Goal: Information Seeking & Learning: Learn about a topic

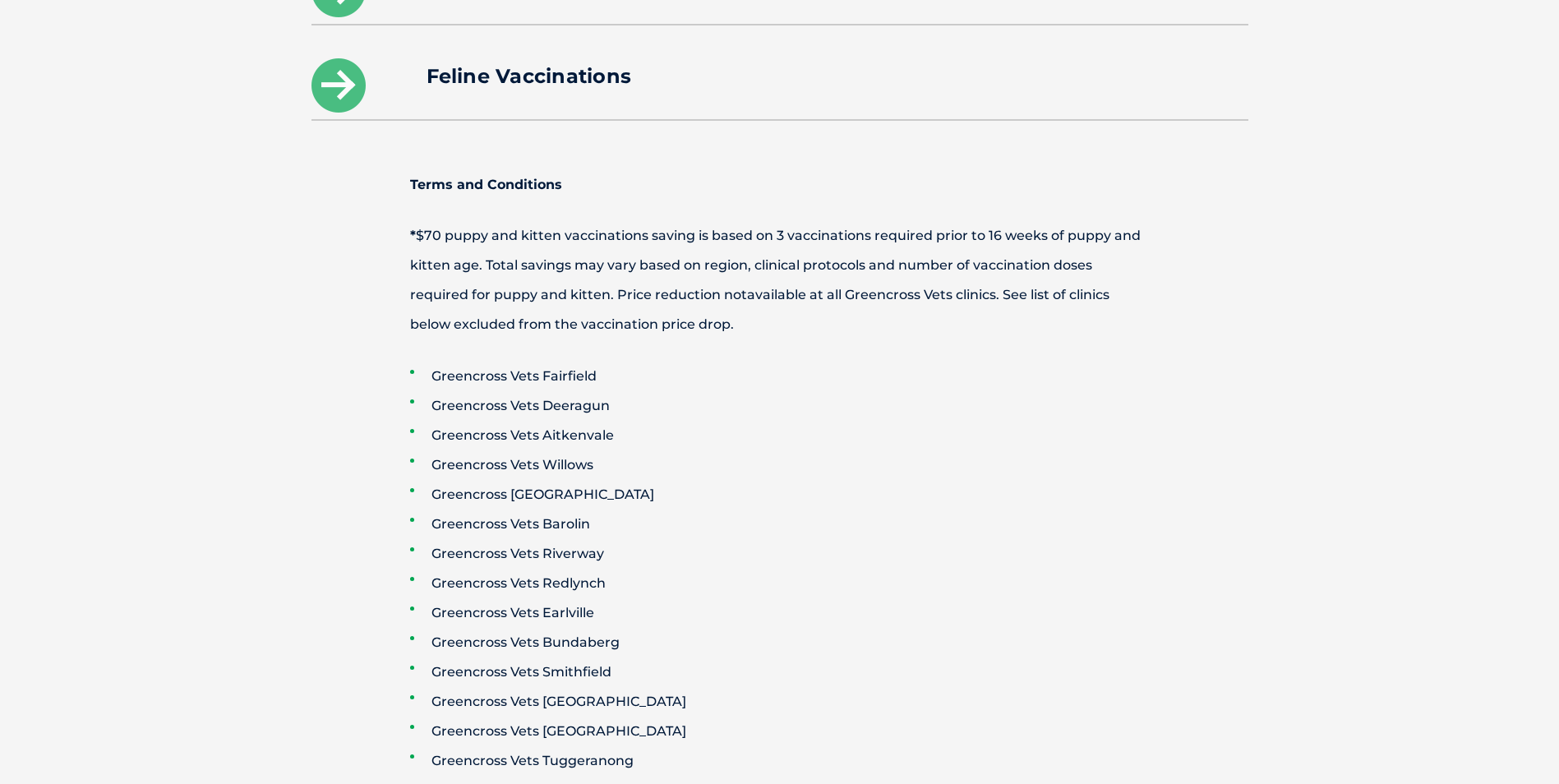
scroll to position [2712, 0]
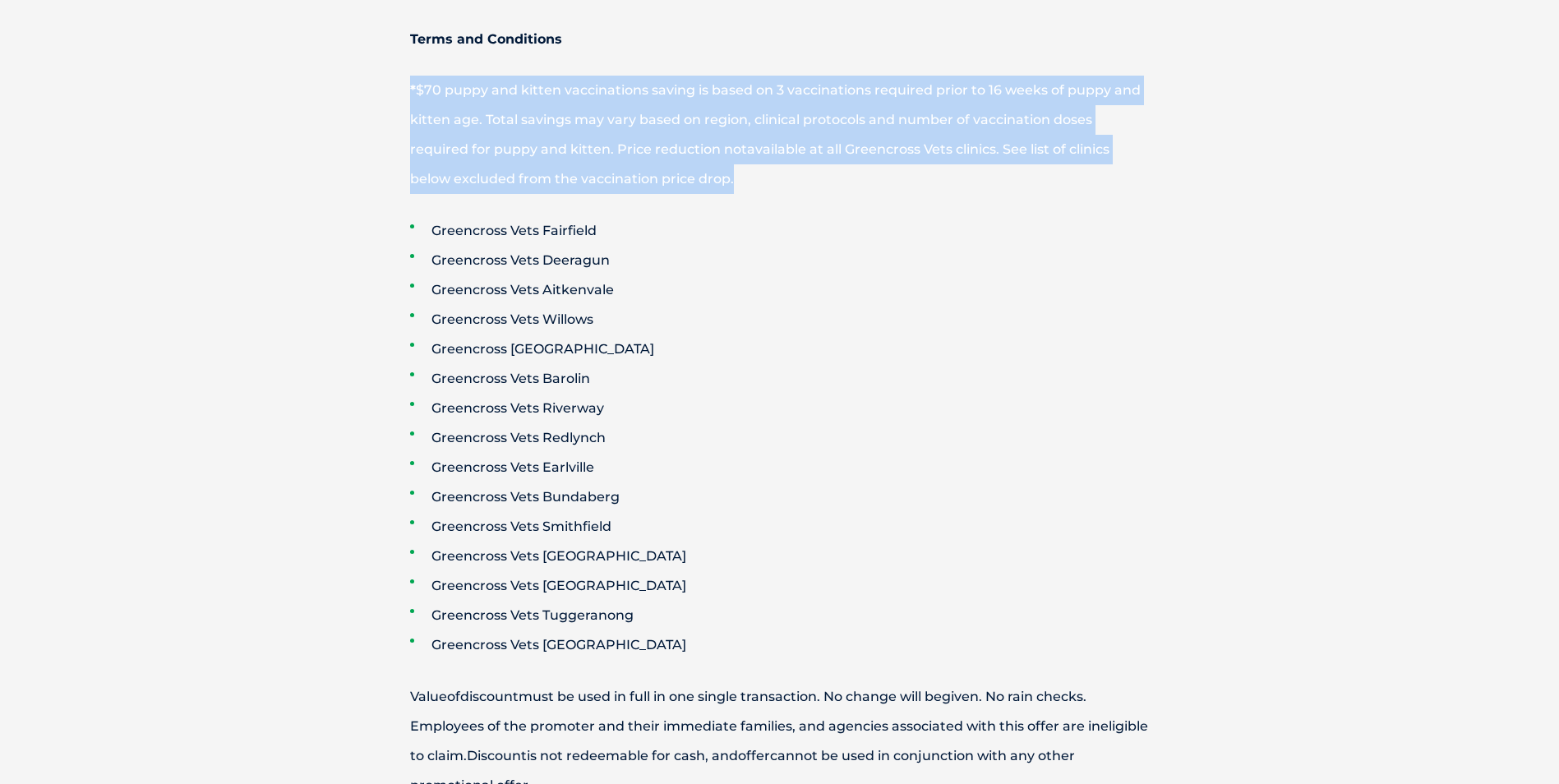
drag, startPoint x: 409, startPoint y: 69, endPoint x: 728, endPoint y: 166, distance: 333.4
click at [728, 166] on span "* $70 puppy and kitten vaccinations saving is based on 3 vaccinations required …" at bounding box center [775, 134] width 731 height 105
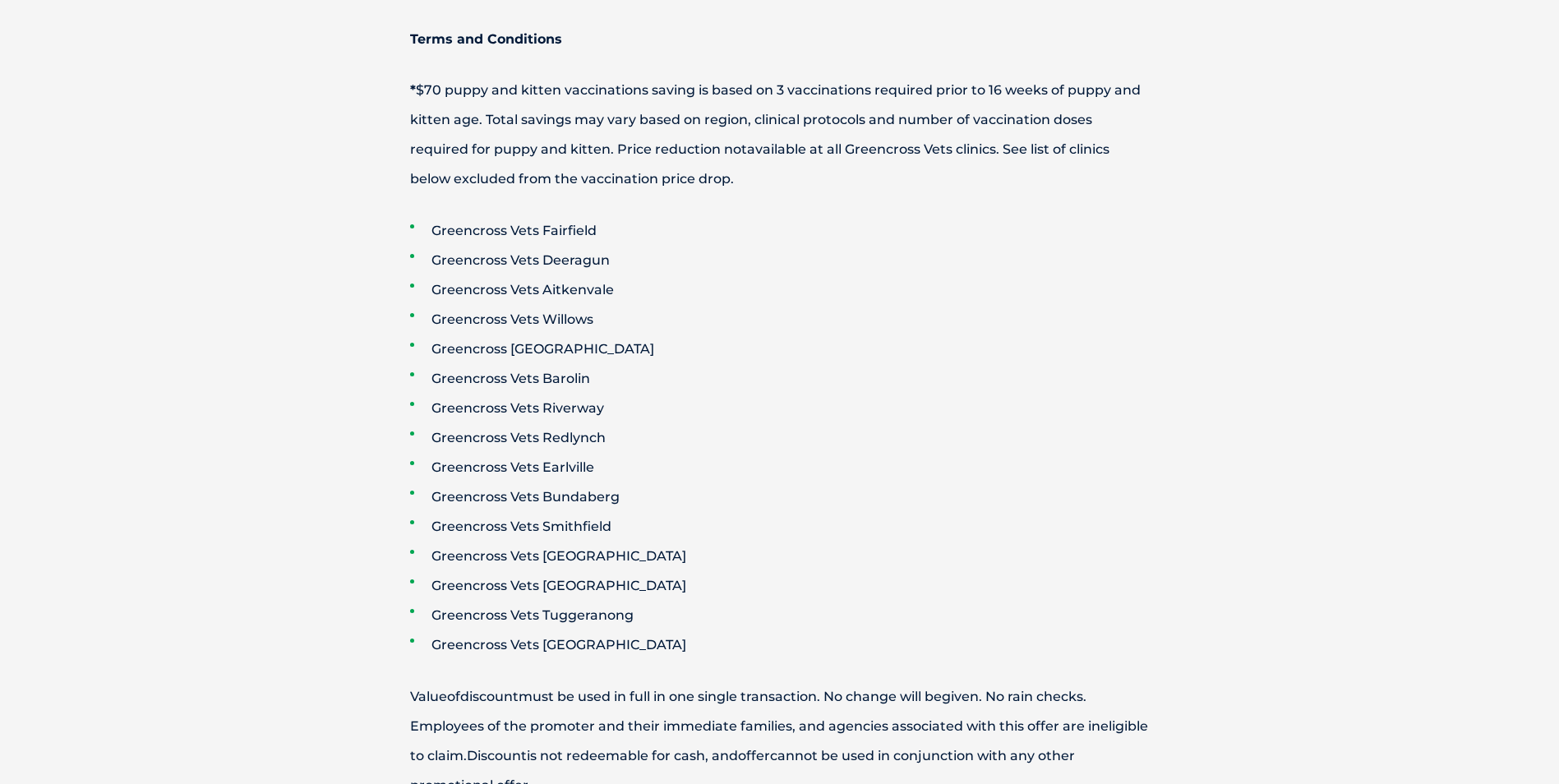
drag, startPoint x: 728, startPoint y: 166, endPoint x: 734, endPoint y: 173, distance: 9.2
click at [734, 173] on p "* $70 puppy and kitten vaccinations saving is based on 3 vaccinations required …" at bounding box center [780, 134] width 855 height 119
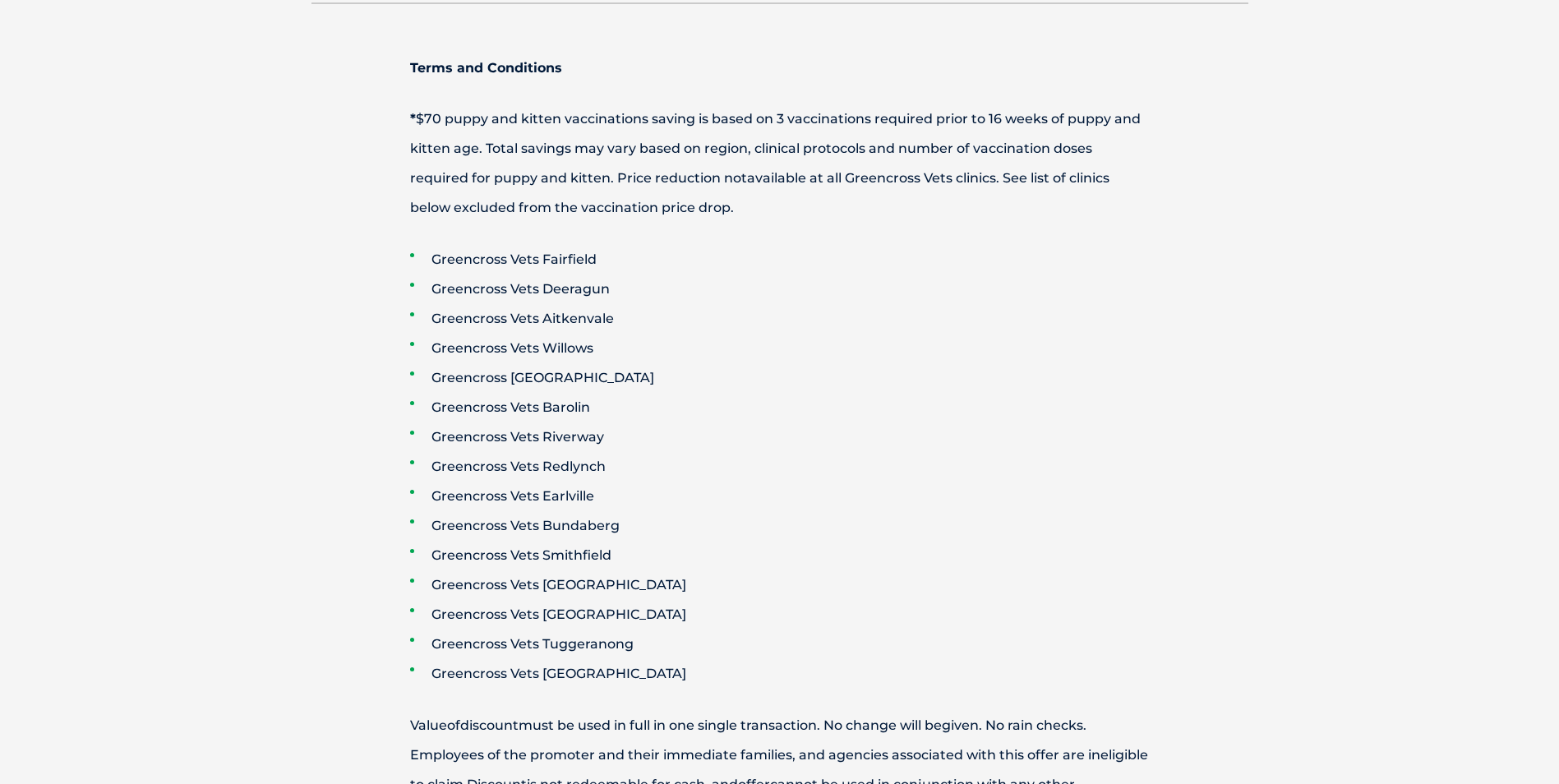
scroll to position [2795, 0]
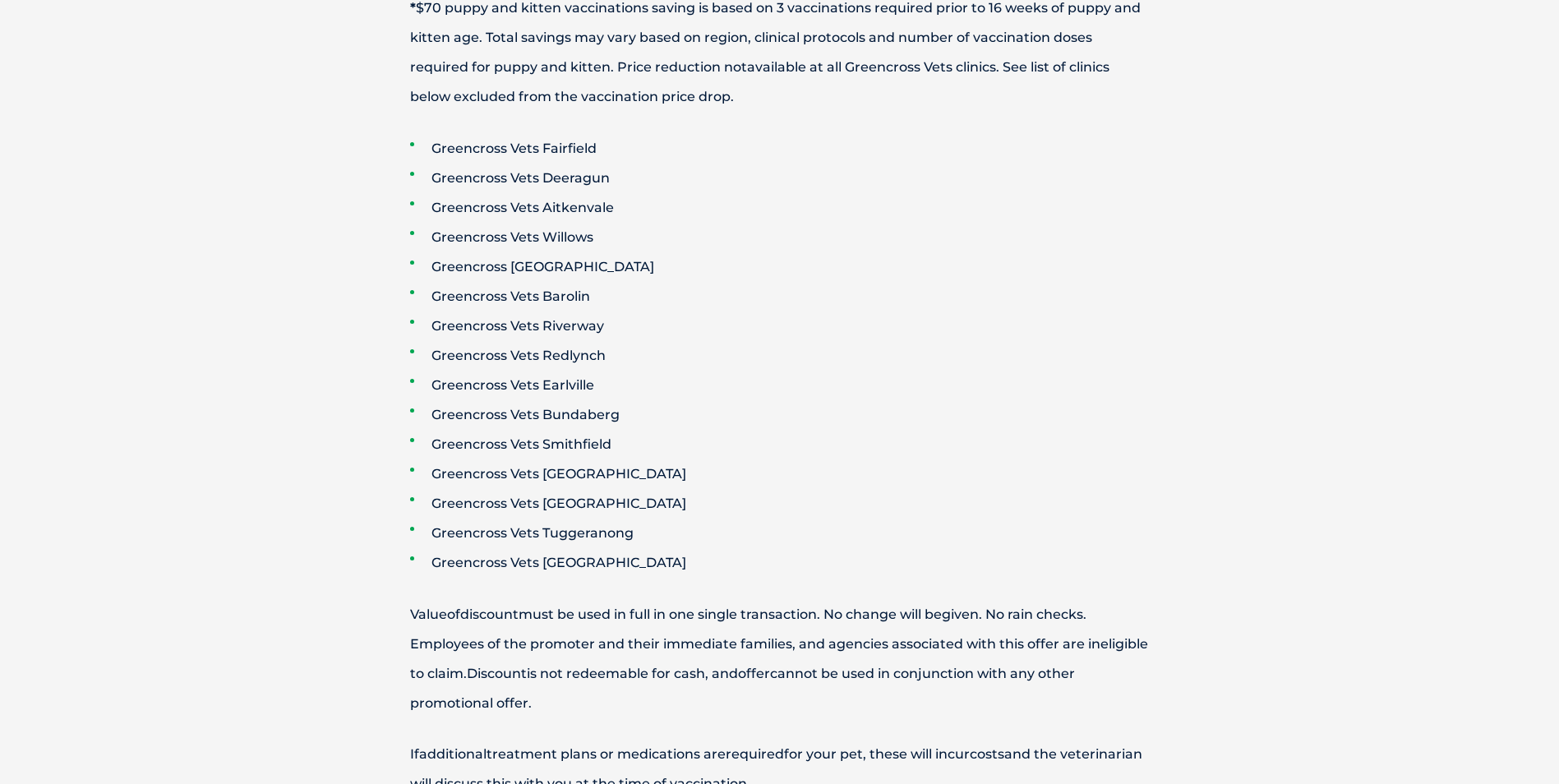
click at [838, 231] on ul "Greencross Vets [GEOGRAPHIC_DATA] [GEOGRAPHIC_DATA] [GEOGRAPHIC_DATA] [GEOGRAPH…" at bounding box center [780, 355] width 855 height 444
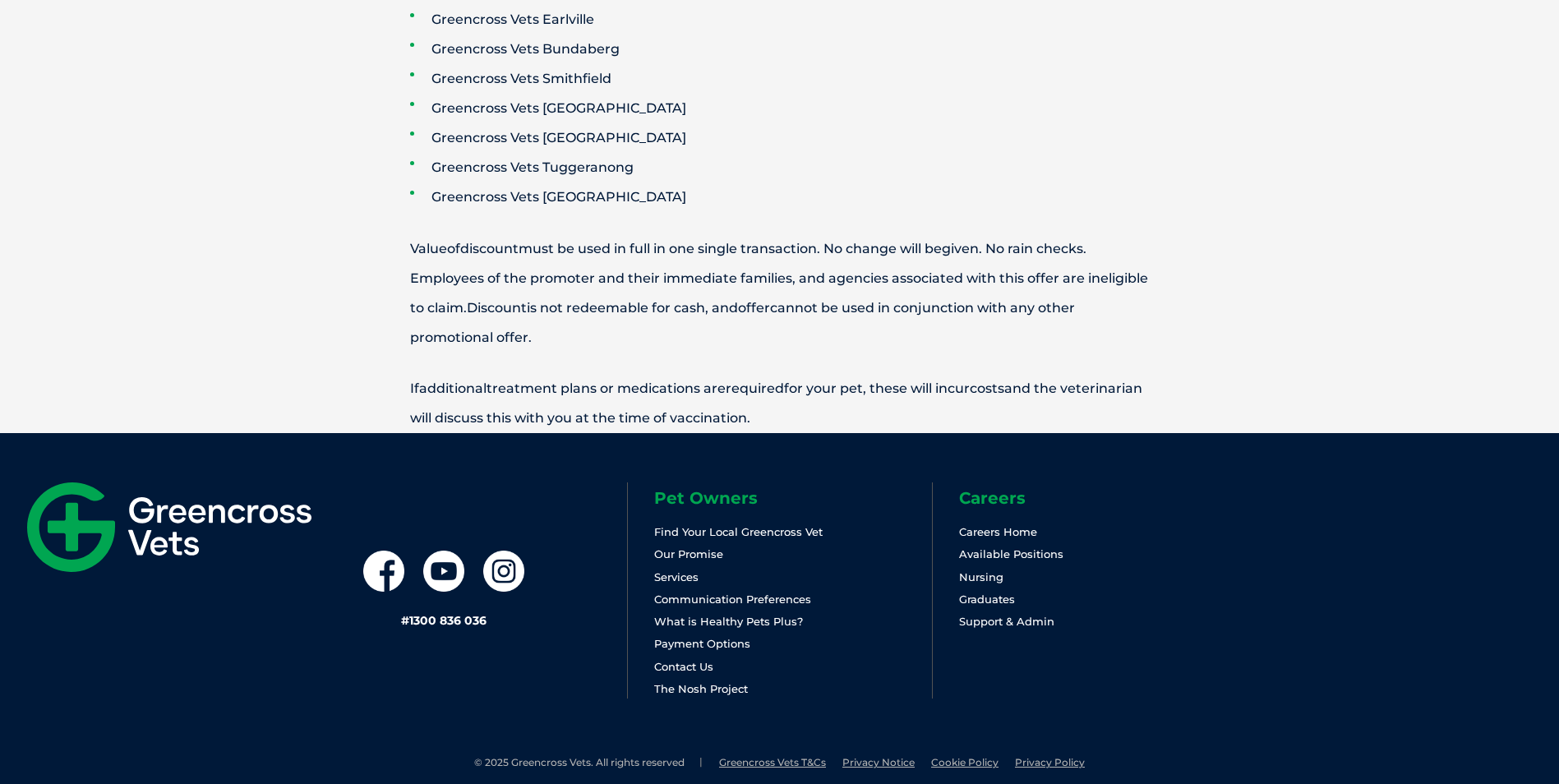
click at [778, 309] on p "Value of discount must be used in full in one single transaction. No change wil…" at bounding box center [780, 293] width 855 height 119
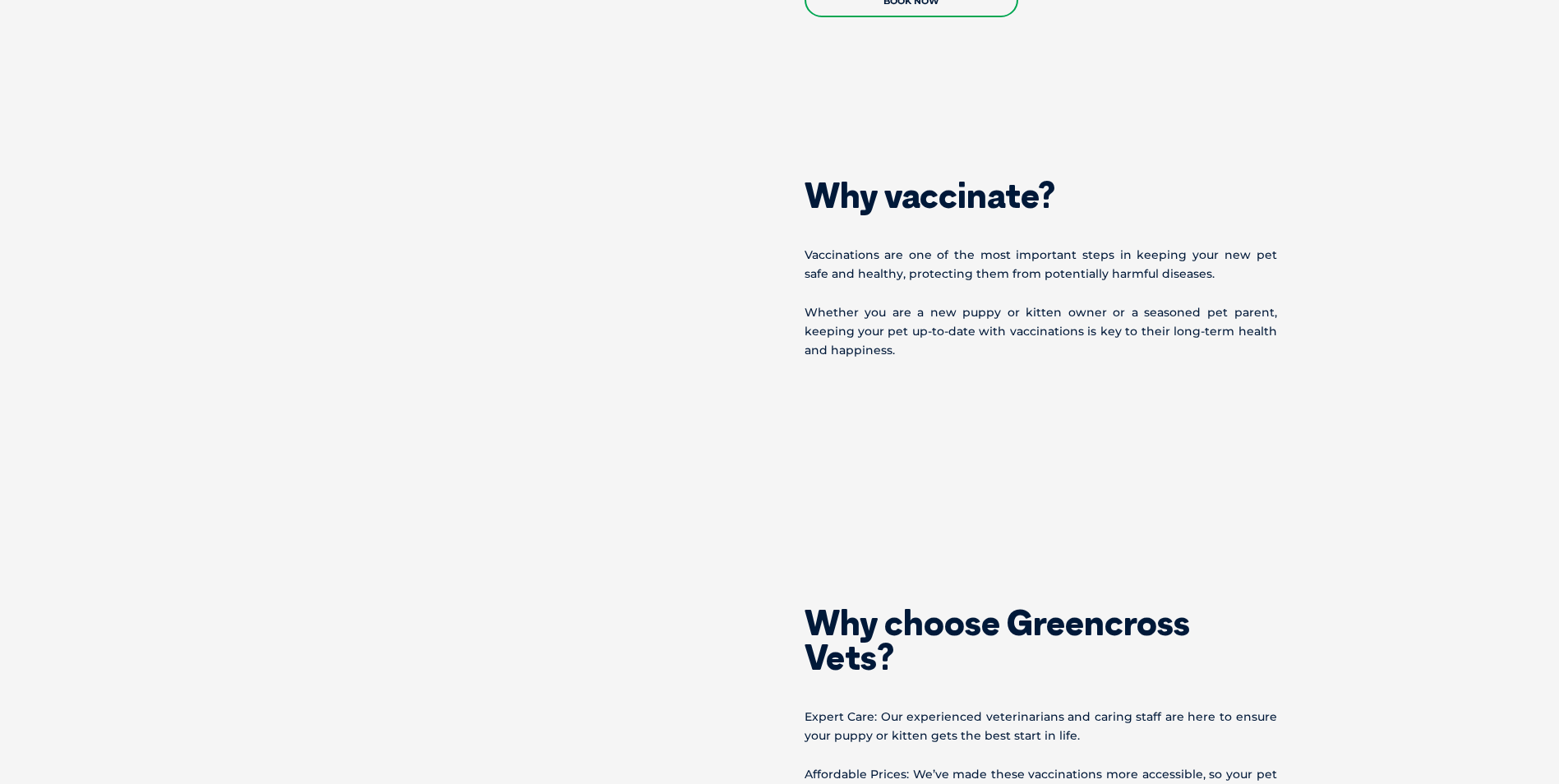
scroll to position [1434, 0]
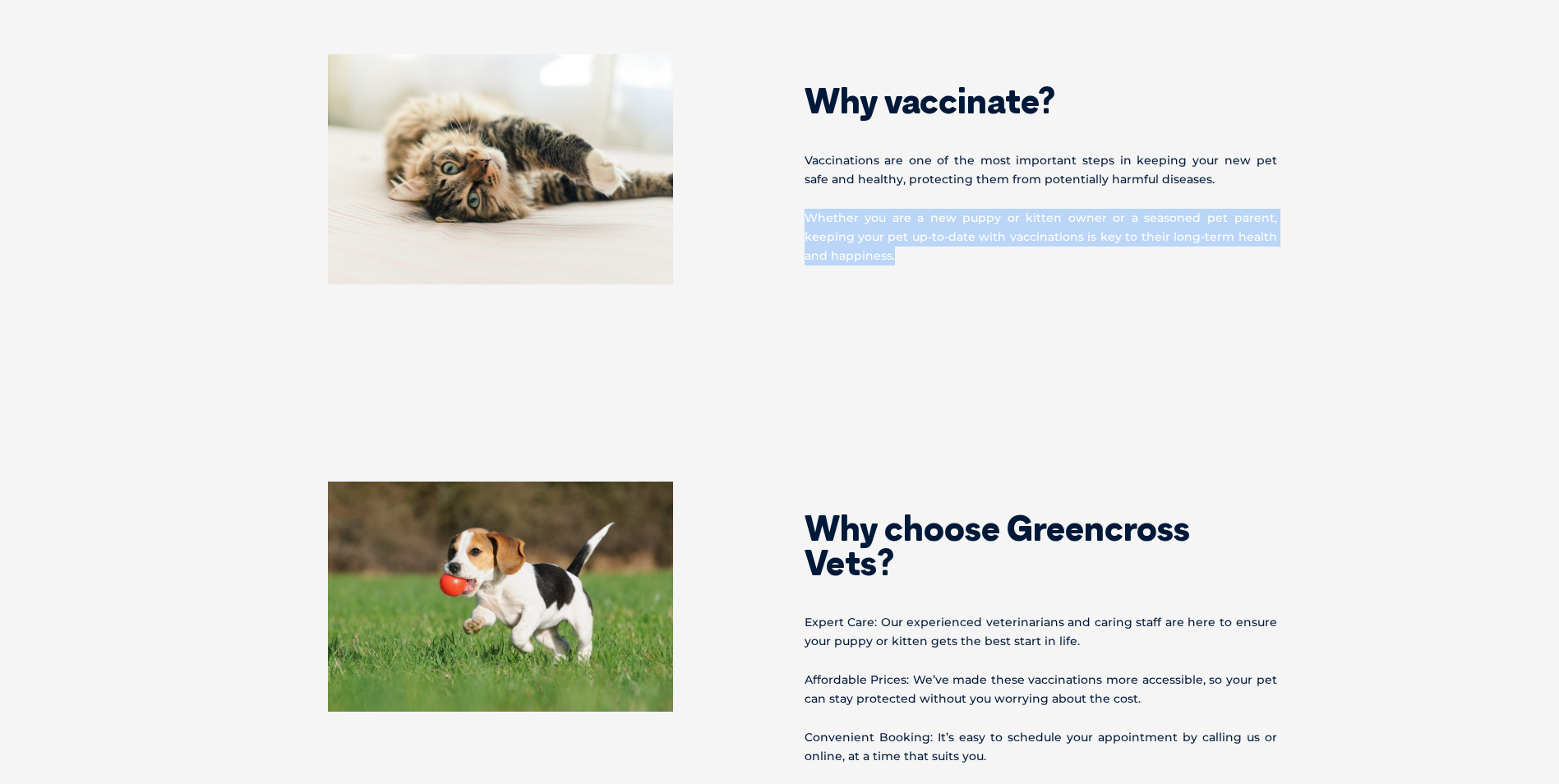
drag, startPoint x: 805, startPoint y: 200, endPoint x: 873, endPoint y: 246, distance: 82.1
click at [873, 246] on p "Whether you are a new puppy or kitten owner or a seasoned pet parent, keeping y…" at bounding box center [1041, 237] width 473 height 57
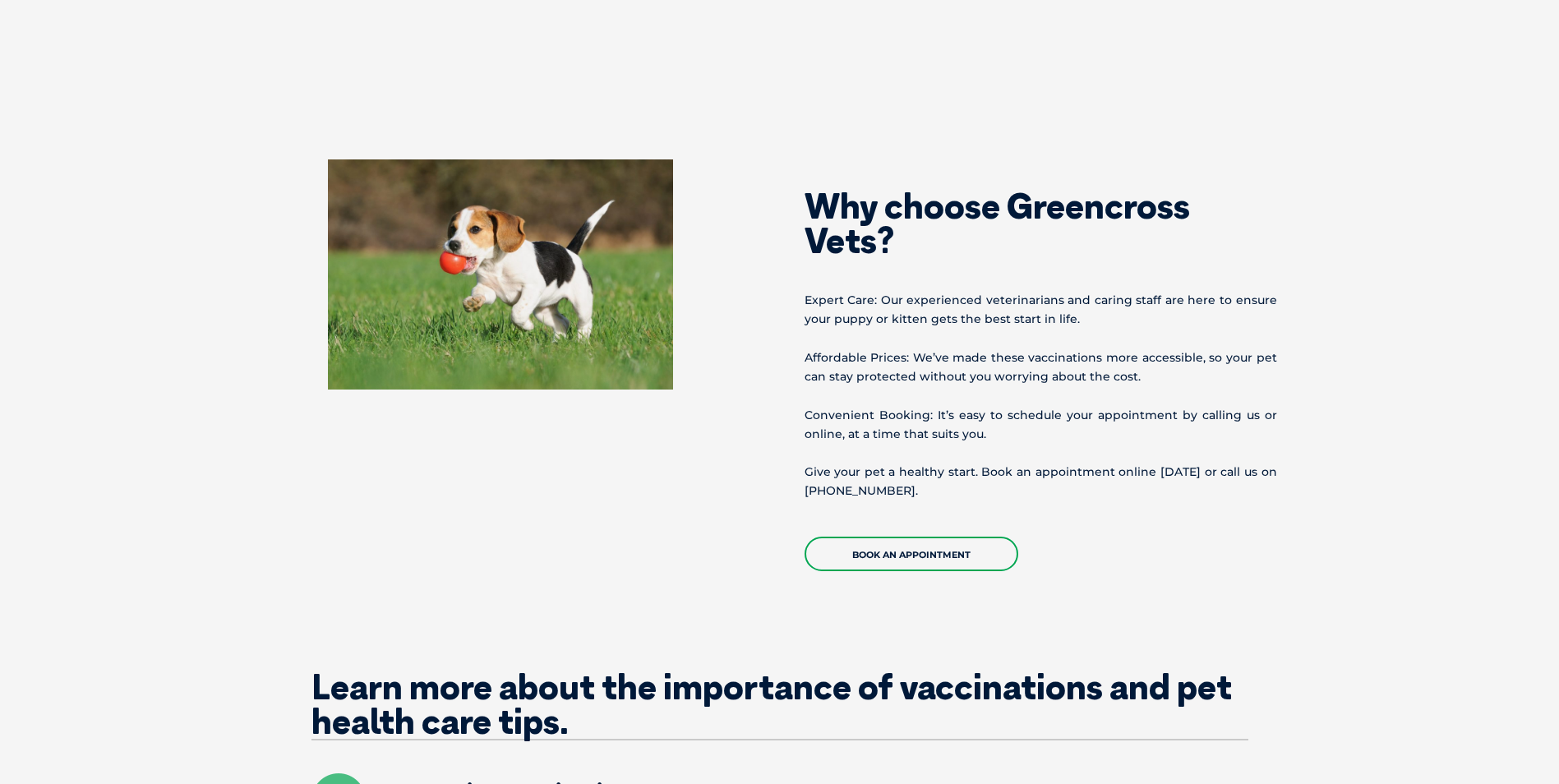
scroll to position [1763, 0]
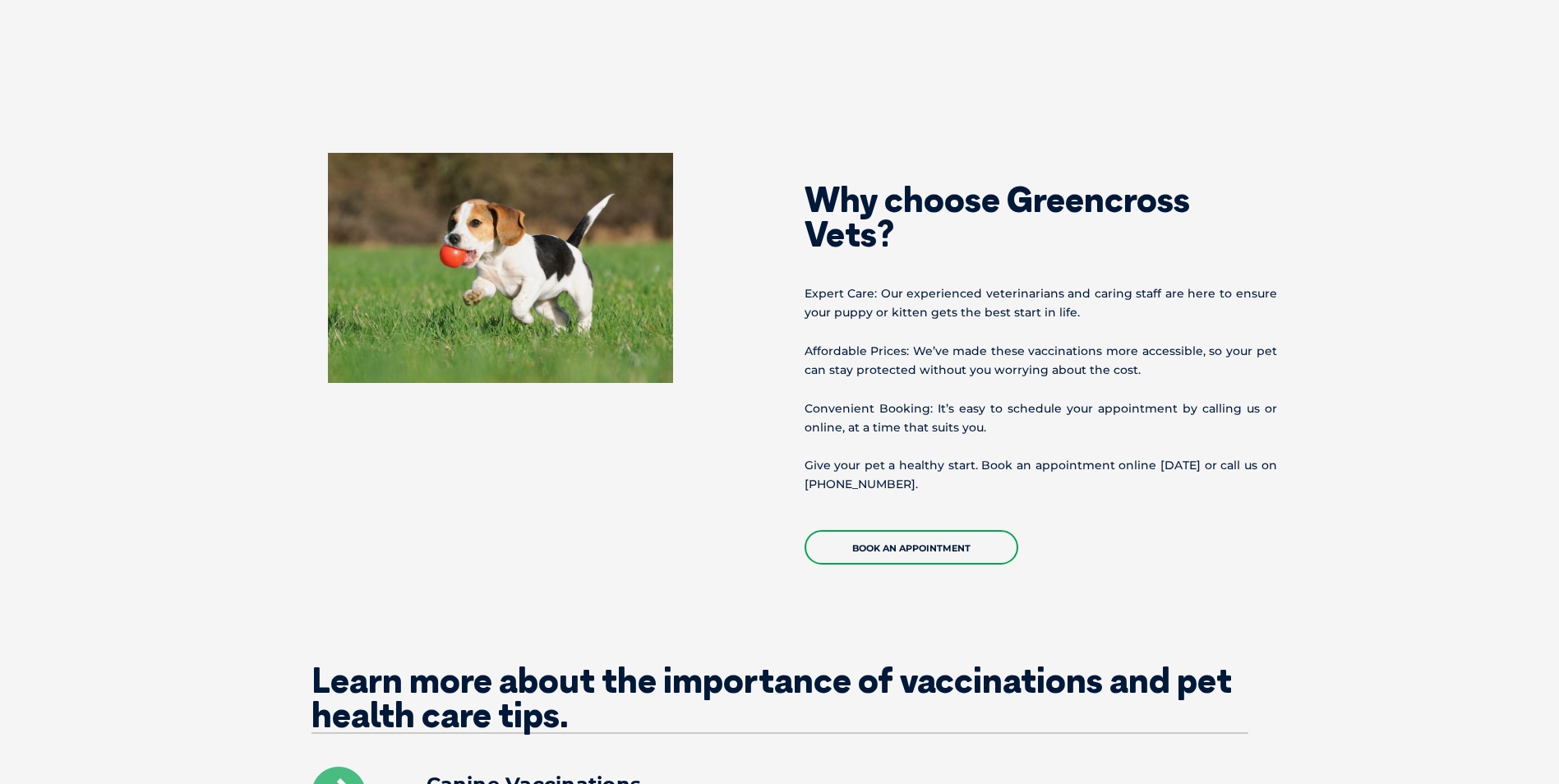
click at [832, 285] on p "Expert Care: Our experienced veterinarians and caring staff are here to ensure …" at bounding box center [1041, 304] width 473 height 38
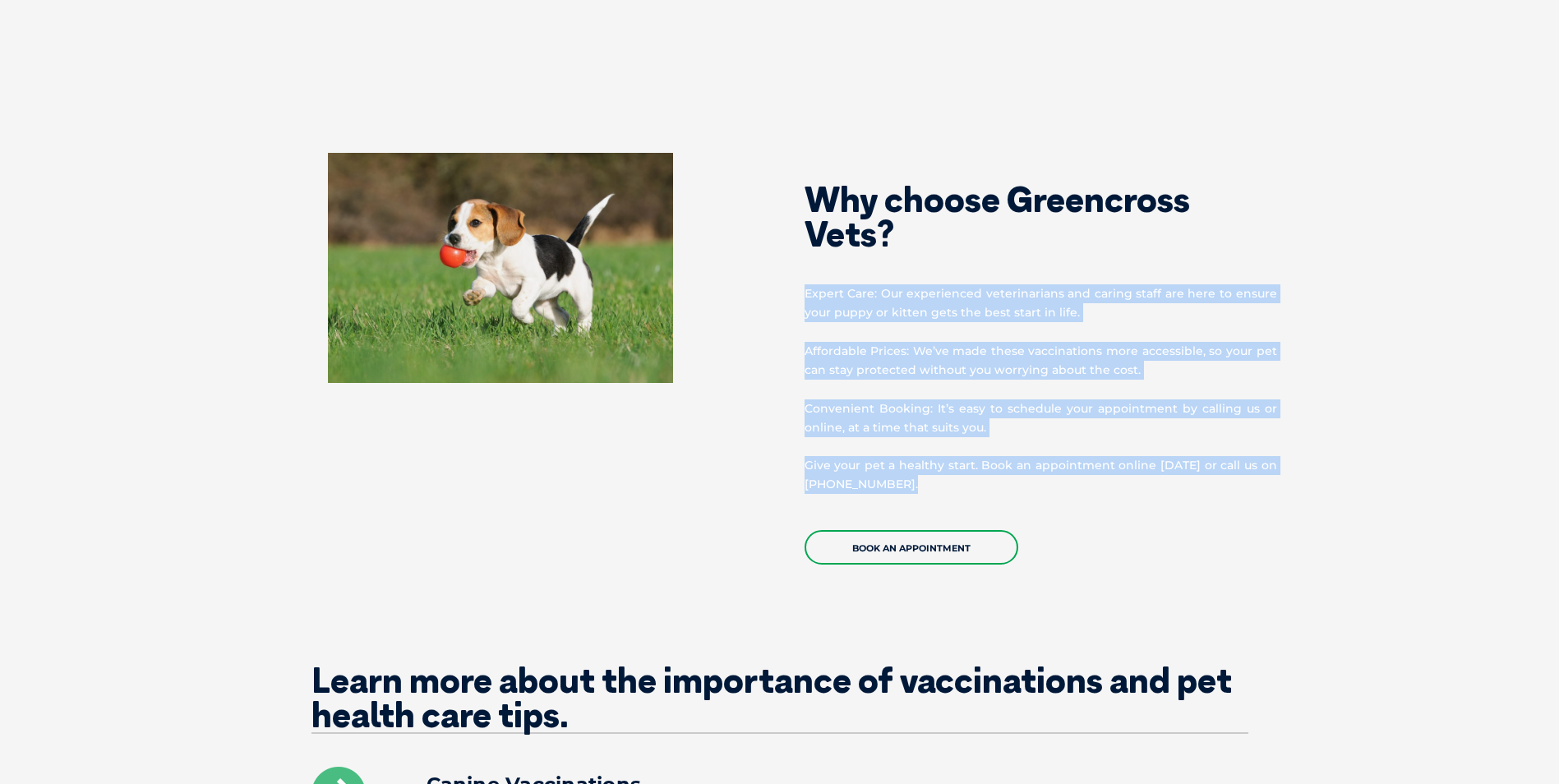
drag, startPoint x: 806, startPoint y: 281, endPoint x: 902, endPoint y: 478, distance: 219.1
click at [902, 478] on div "Why choose Greencross Vets? Expert Care: Our experienced veterinarians and cari…" at bounding box center [1043, 358] width 526 height 411
click at [902, 477] on div "Why choose Greencross Vets? Expert Care: Our experienced veterinarians and cari…" at bounding box center [1043, 358] width 526 height 411
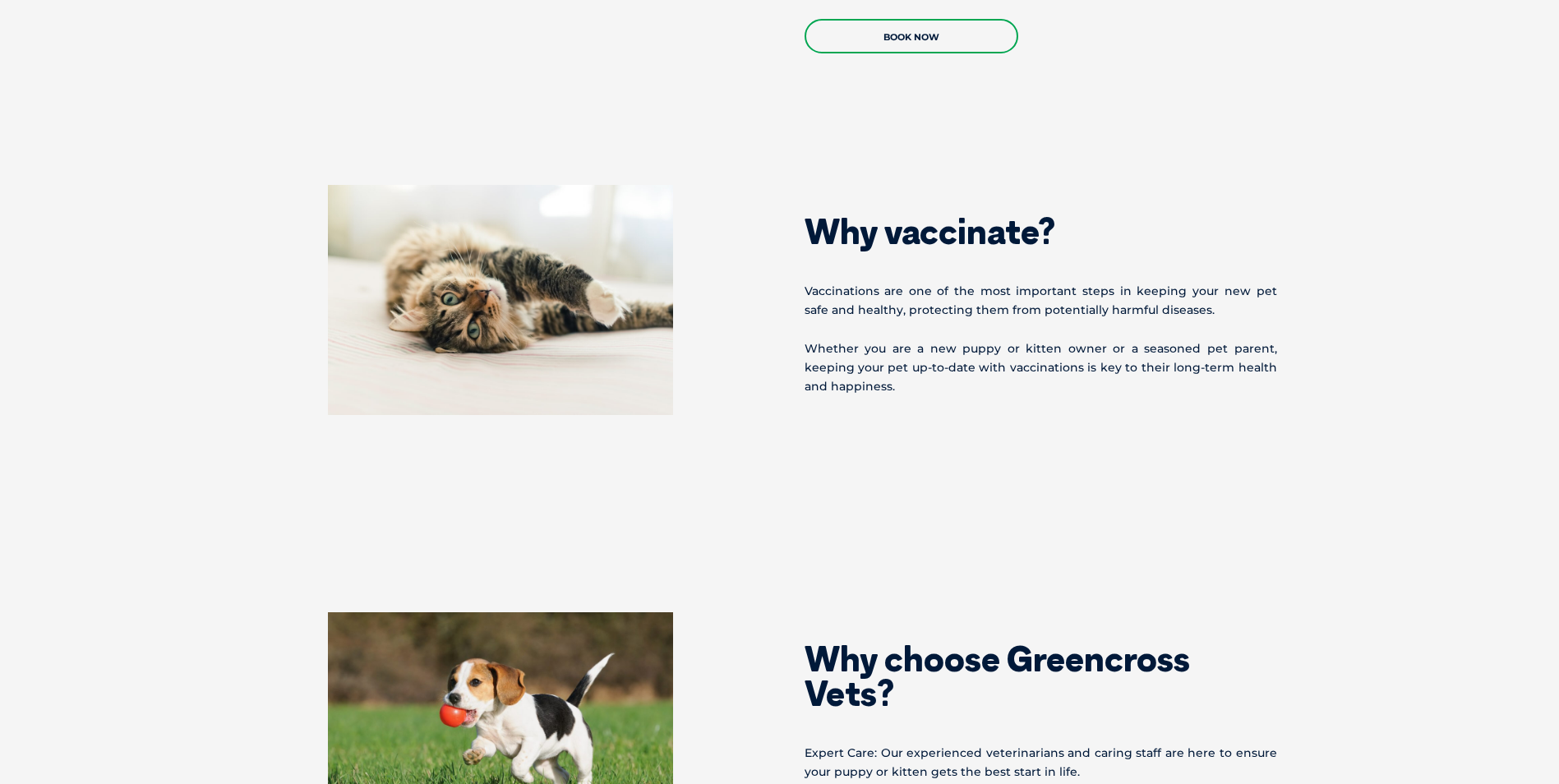
scroll to position [1270, 0]
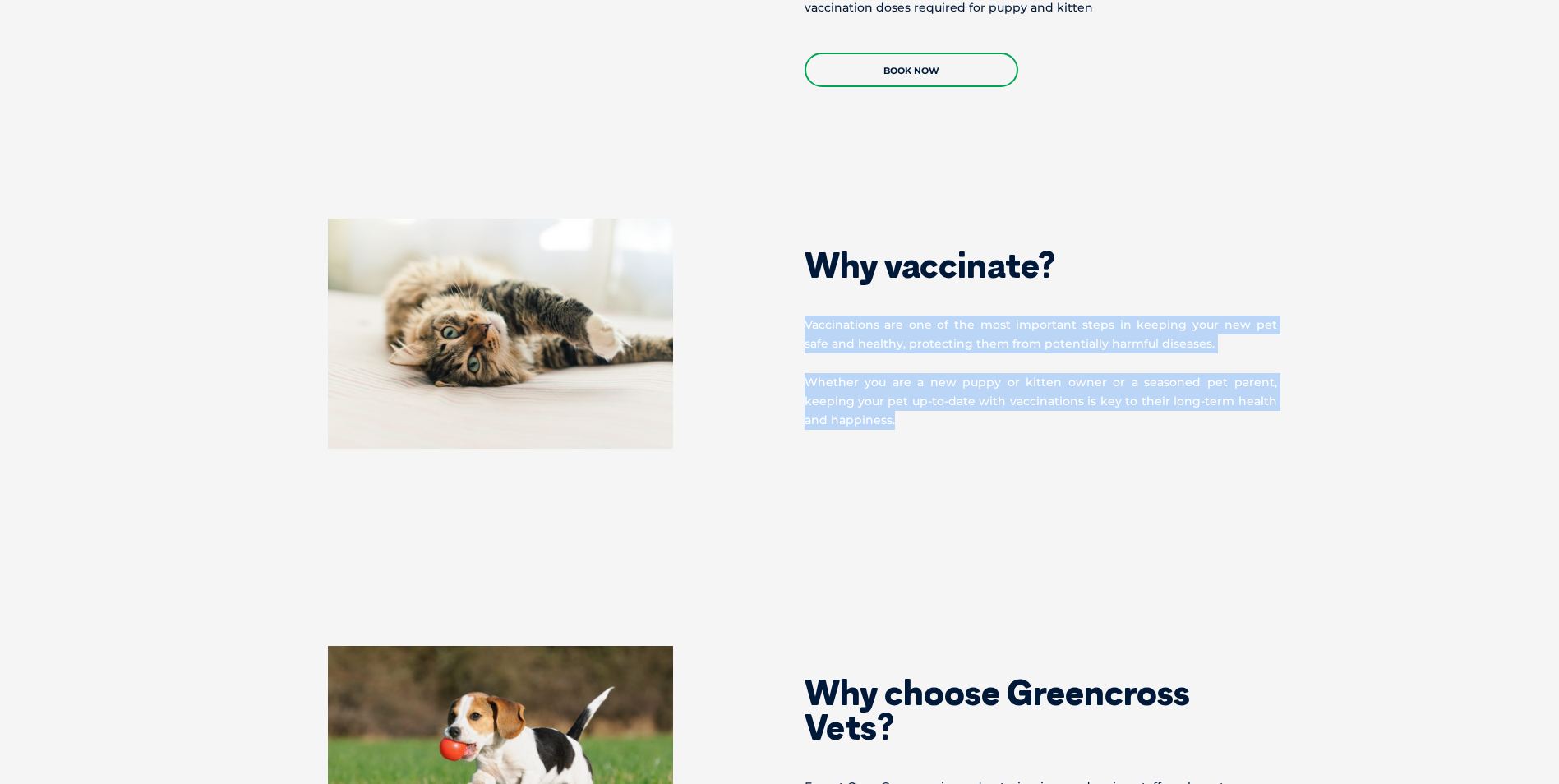
drag, startPoint x: 808, startPoint y: 307, endPoint x: 873, endPoint y: 402, distance: 115.1
click at [873, 402] on div "Why vaccinate? Vaccinations are one of the most important steps in keeping your…" at bounding box center [1043, 324] width 526 height 212
click at [873, 402] on p "Whether you are a new puppy or kitten owner or a seasoned pet parent, keeping y…" at bounding box center [1041, 402] width 473 height 57
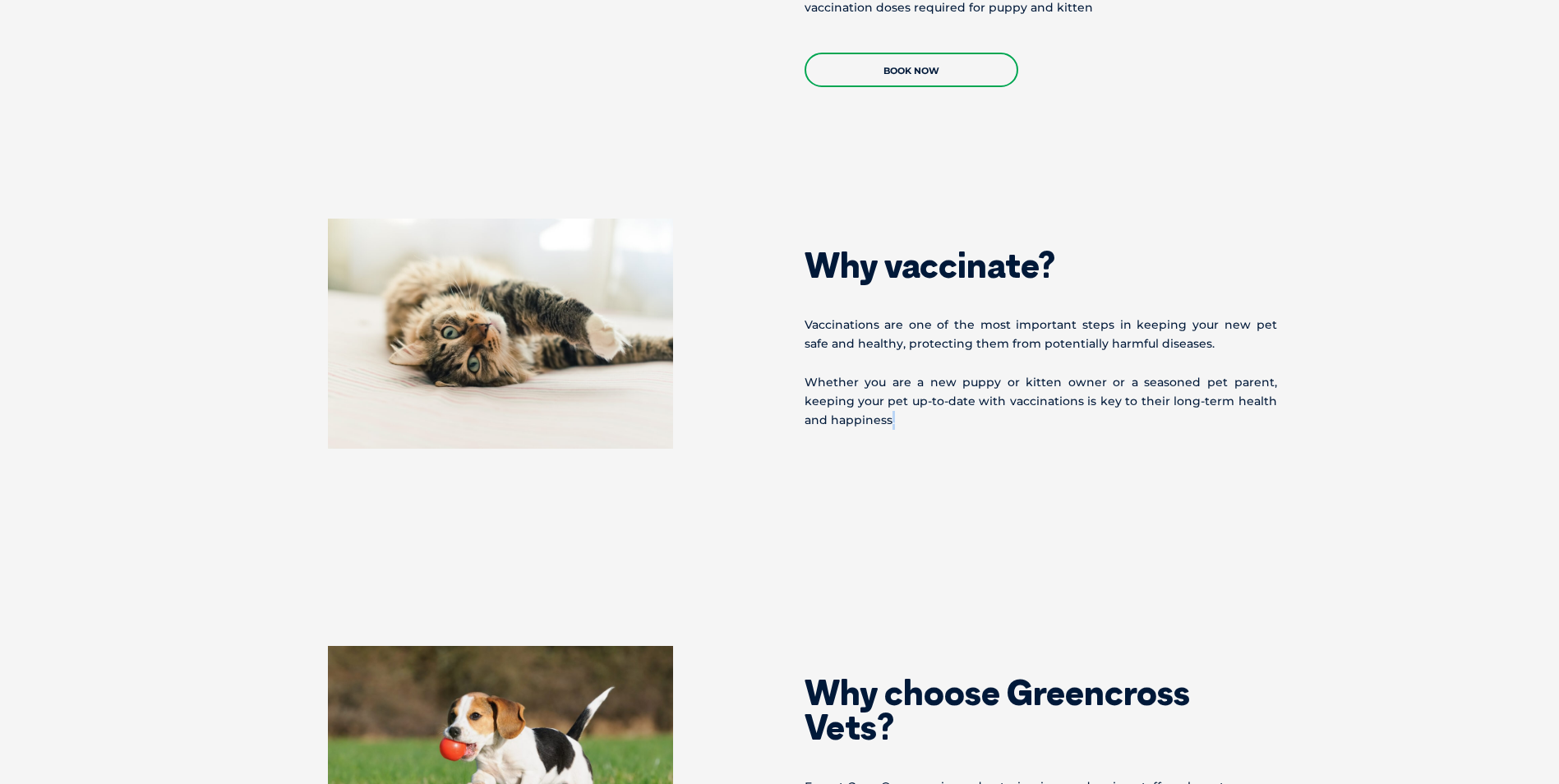
click at [866, 397] on p "Whether you are a new puppy or kitten owner or a seasoned pet parent, keeping y…" at bounding box center [1041, 402] width 473 height 57
drag, startPoint x: 865, startPoint y: 389, endPoint x: 865, endPoint y: 403, distance: 14.0
click at [865, 403] on p "Whether you are a new puppy or kitten owner or a seasoned pet parent, keeping y…" at bounding box center [1041, 402] width 473 height 57
drag, startPoint x: 865, startPoint y: 403, endPoint x: 866, endPoint y: 411, distance: 8.1
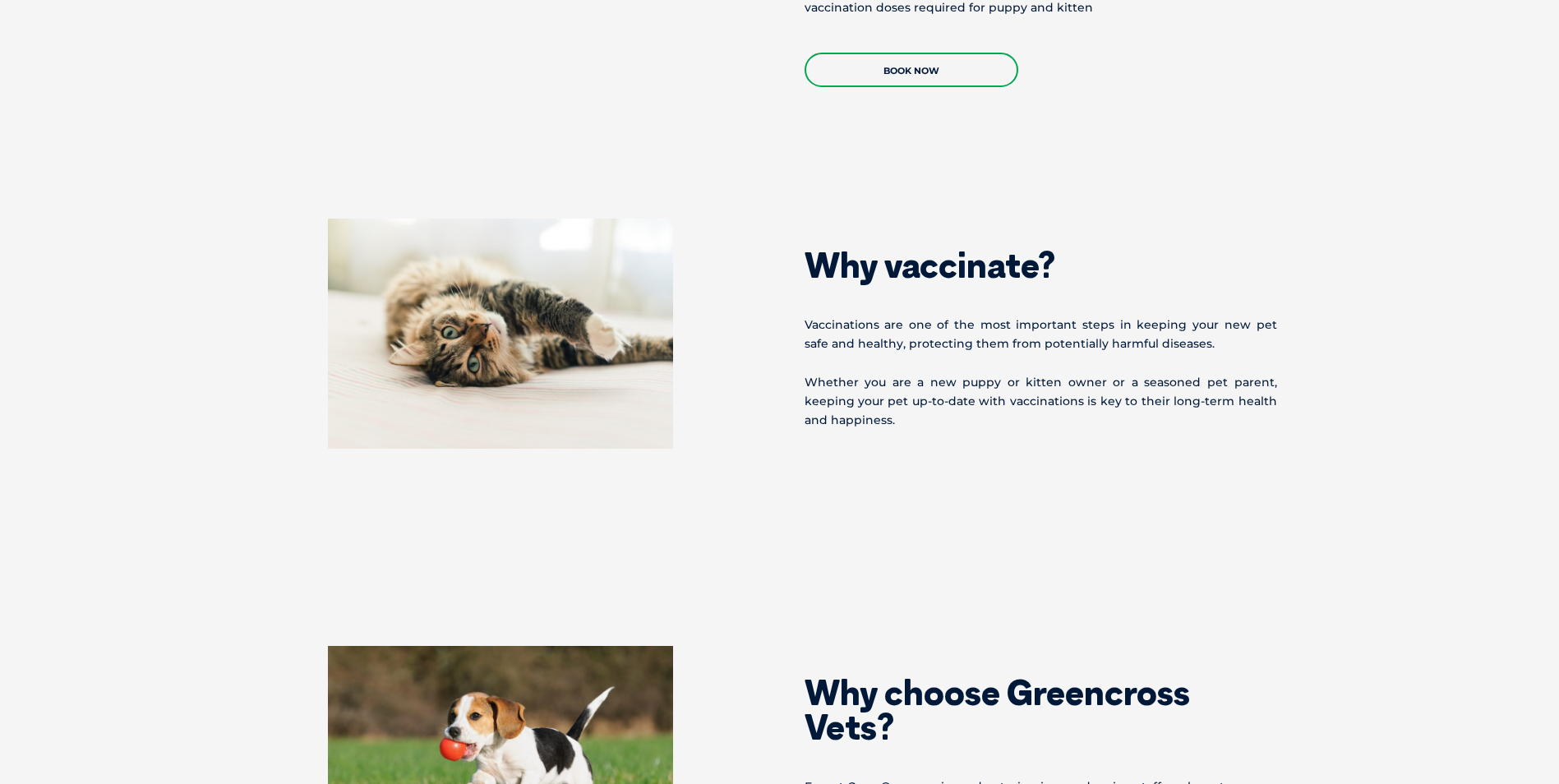
click at [866, 411] on div "Why vaccinate? Vaccinations are one of the most important steps in keeping your…" at bounding box center [780, 367] width 1085 height 296
drag, startPoint x: 867, startPoint y: 386, endPoint x: 867, endPoint y: 402, distance: 16.0
click at [867, 402] on p "Whether you are a new puppy or kitten owner or a seasoned pet parent, keeping y…" at bounding box center [1041, 402] width 473 height 57
drag, startPoint x: 867, startPoint y: 402, endPoint x: 865, endPoint y: 411, distance: 9.2
click at [865, 411] on p "Whether you are a new puppy or kitten owner or a seasoned pet parent, keeping y…" at bounding box center [1041, 402] width 473 height 57
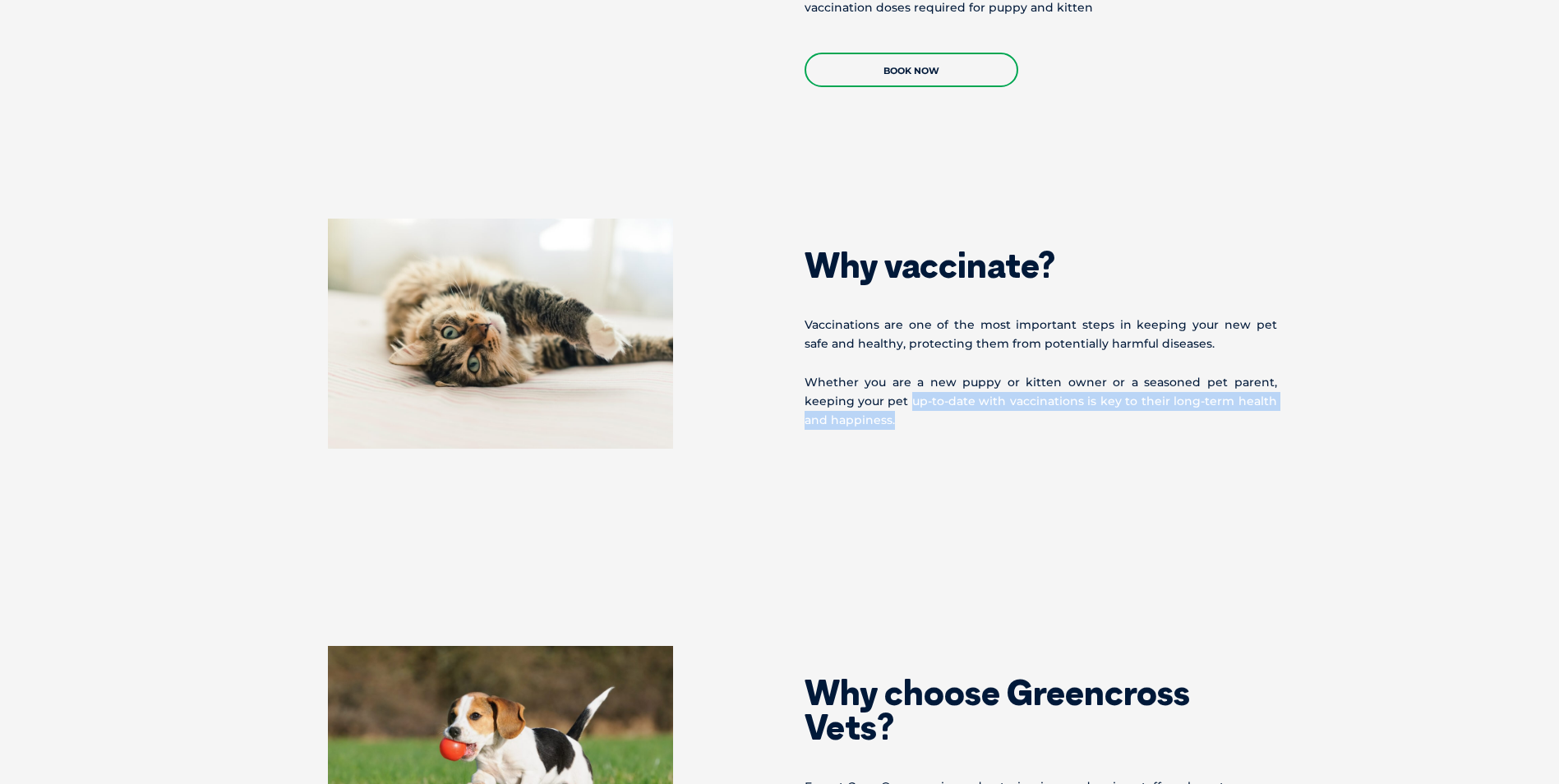
drag, startPoint x: 865, startPoint y: 409, endPoint x: 865, endPoint y: 387, distance: 22.0
click at [865, 387] on p "Whether you are a new puppy or kitten owner or a seasoned pet parent, keeping y…" at bounding box center [1041, 402] width 473 height 57
click at [865, 388] on p "Whether you are a new puppy or kitten owner or a seasoned pet parent, keeping y…" at bounding box center [1041, 402] width 473 height 57
drag, startPoint x: 865, startPoint y: 387, endPoint x: 866, endPoint y: 406, distance: 19.0
click at [866, 406] on p "Whether you are a new puppy or kitten owner or a seasoned pet parent, keeping y…" at bounding box center [1041, 402] width 473 height 57
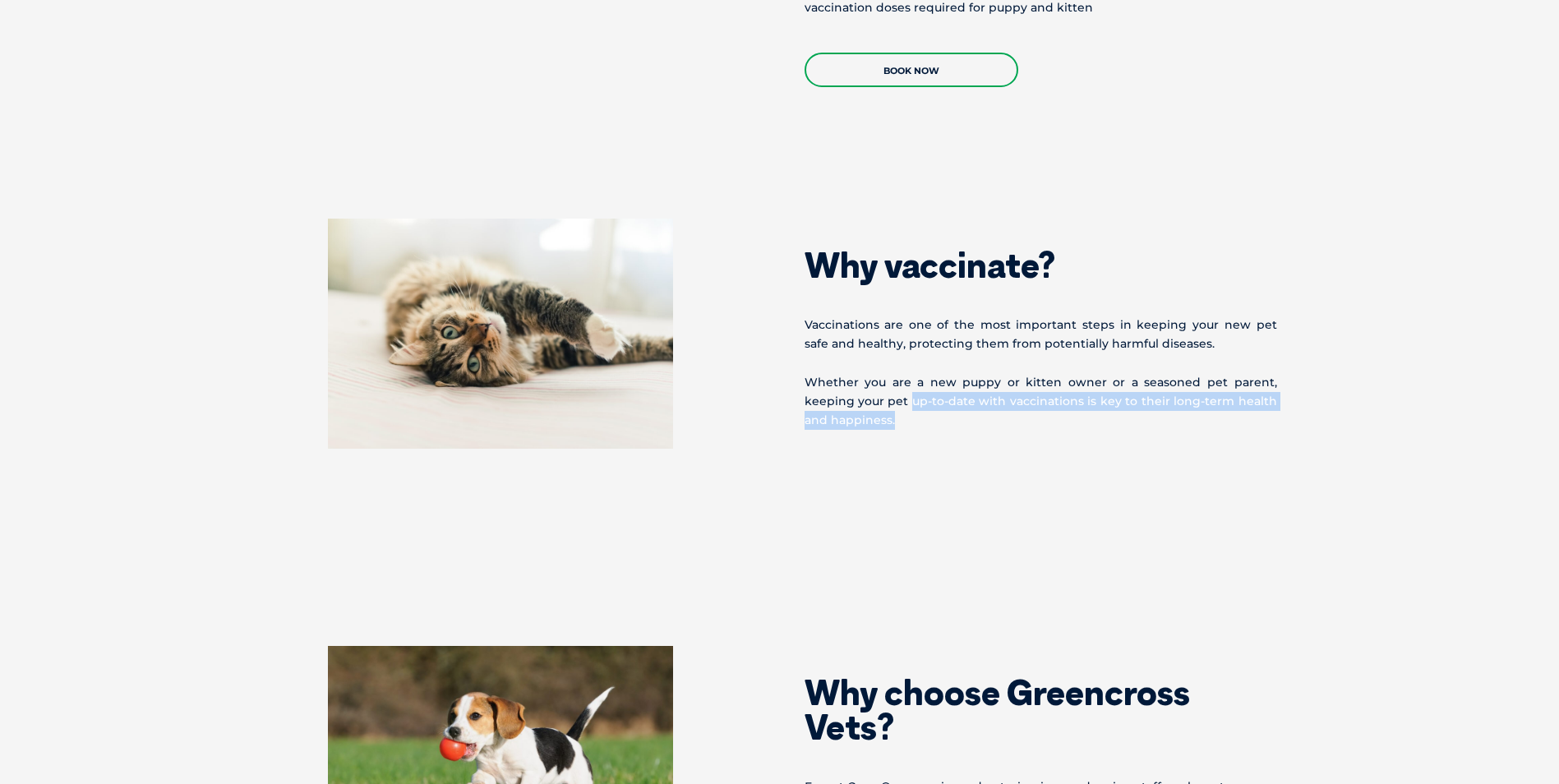
click at [866, 406] on p "Whether you are a new puppy or kitten owner or a seasoned pet parent, keeping y…" at bounding box center [1041, 402] width 473 height 57
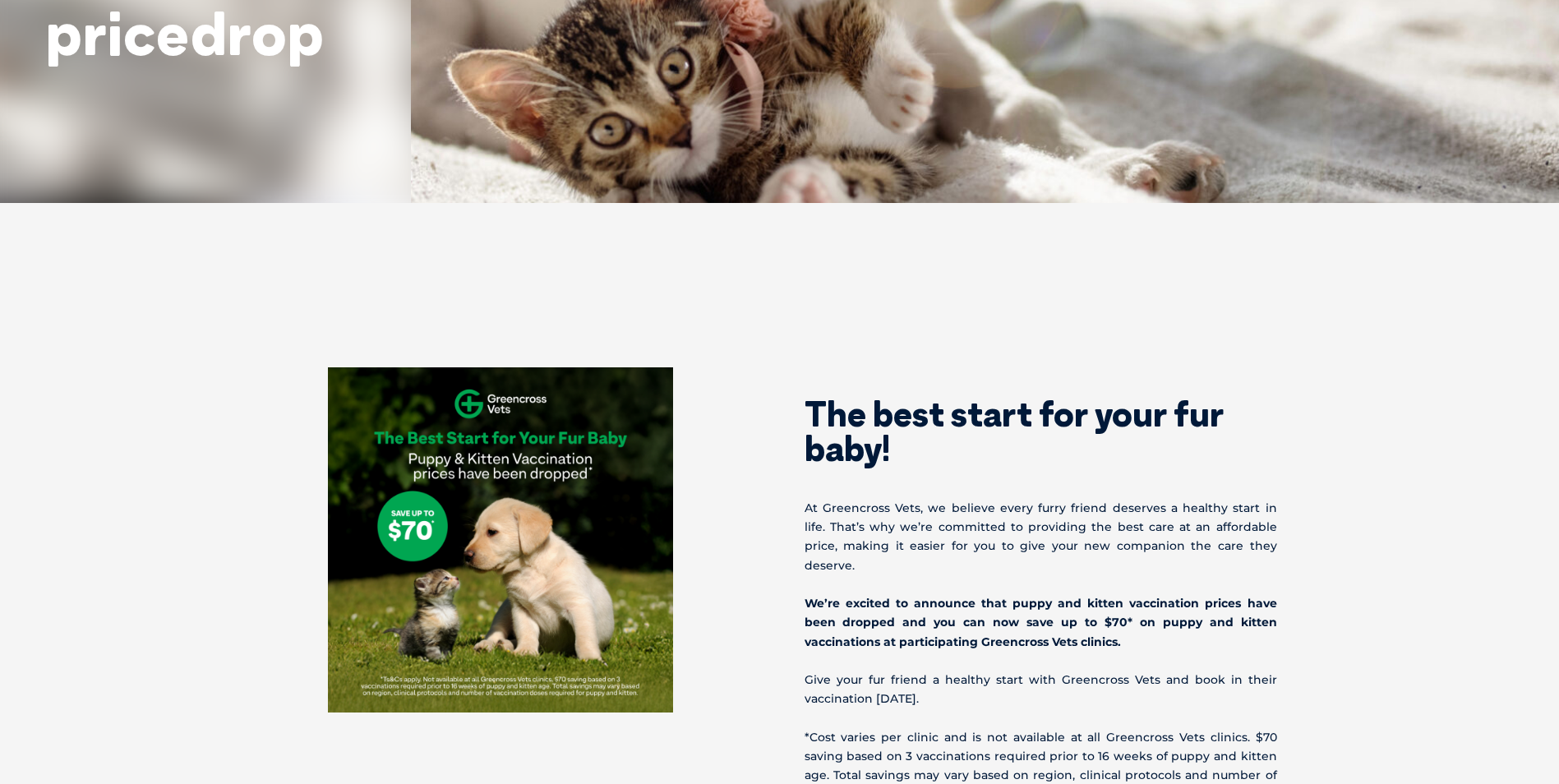
scroll to position [777, 0]
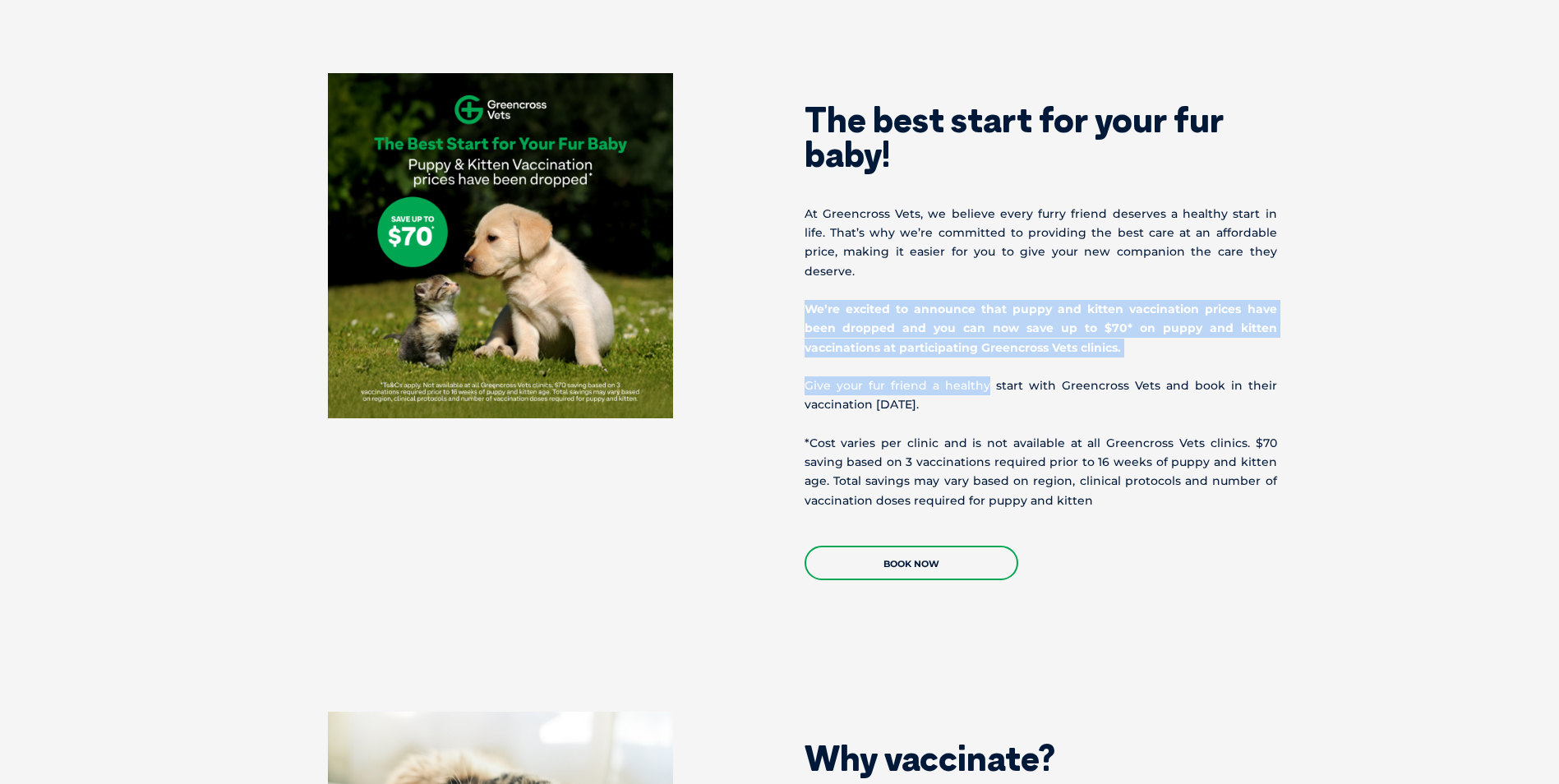
drag, startPoint x: 781, startPoint y: 280, endPoint x: 988, endPoint y: 348, distance: 217.9
click at [988, 348] on div "The best start for your fur baby! At [GEOGRAPHIC_DATA], we believe every furry …" at bounding box center [1043, 326] width 526 height 507
drag, startPoint x: 988, startPoint y: 348, endPoint x: 977, endPoint y: 379, distance: 32.9
click at [987, 349] on div "The best start for your fur baby! At [GEOGRAPHIC_DATA], we believe every furry …" at bounding box center [1043, 326] width 526 height 507
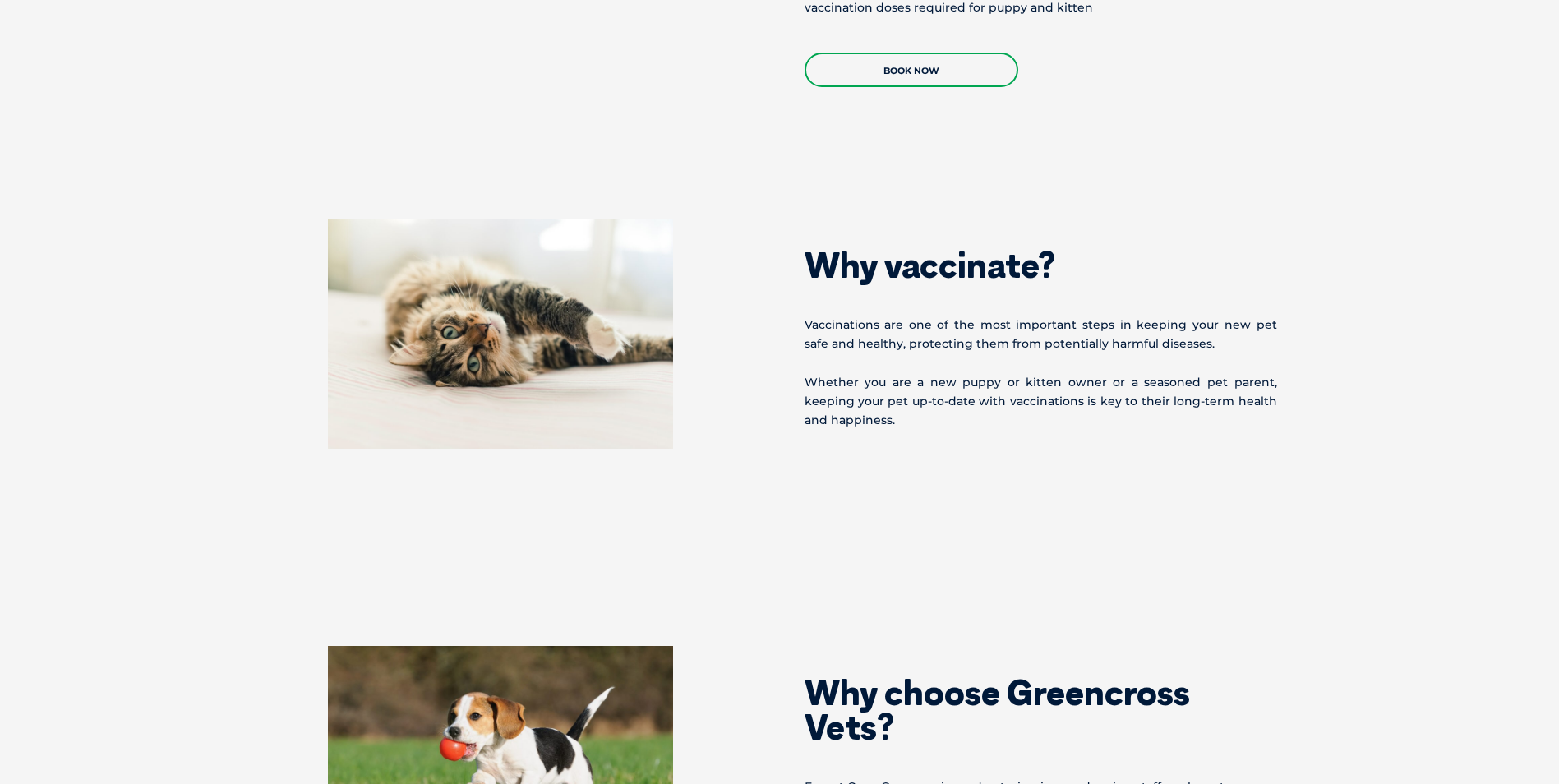
scroll to position [1188, 0]
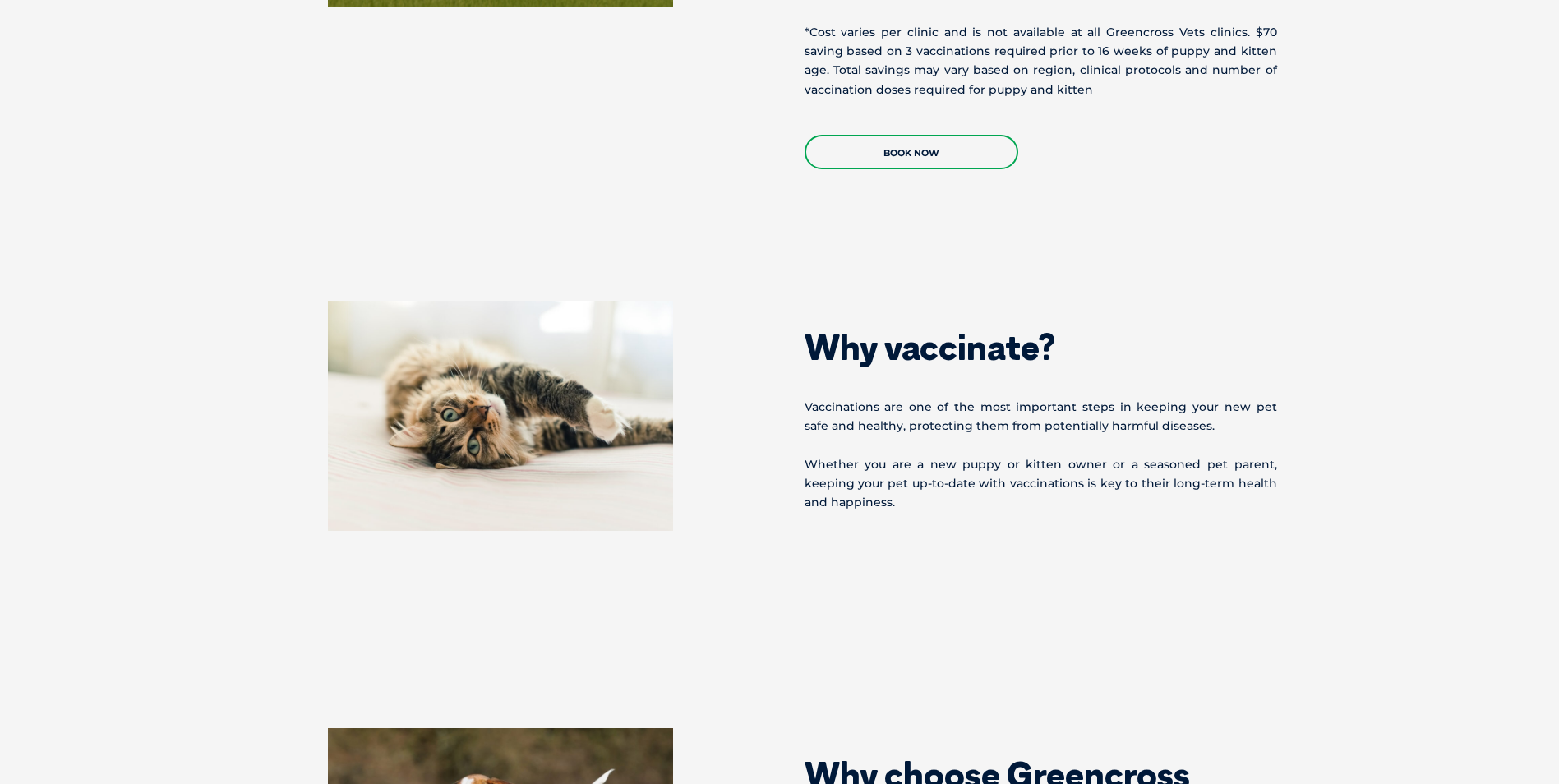
drag, startPoint x: 816, startPoint y: 400, endPoint x: 862, endPoint y: 402, distance: 46.0
click at [817, 400] on p "Vaccinations are one of the most important steps in keeping your new pet safe a…" at bounding box center [1041, 417] width 473 height 38
click at [1026, 455] on p "Whether you are a new puppy or kitten owner or a seasoned pet parent, keeping y…" at bounding box center [1041, 484] width 473 height 57
